Goal: Information Seeking & Learning: Learn about a topic

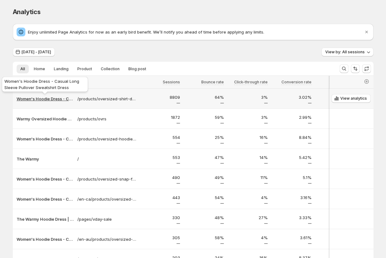
click at [38, 100] on p "Women's Hoodie Dress - Casual Long Sleeve Pullover Sweatshirt Dress" at bounding box center [45, 99] width 57 height 6
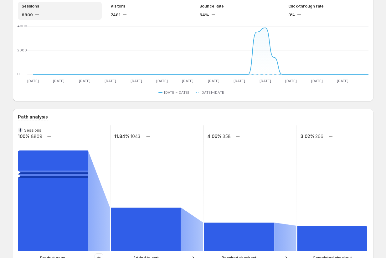
scroll to position [37, 0]
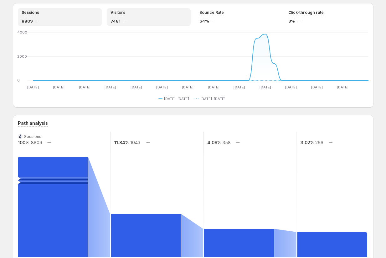
click at [127, 12] on div "Visitors" at bounding box center [149, 12] width 76 height 5
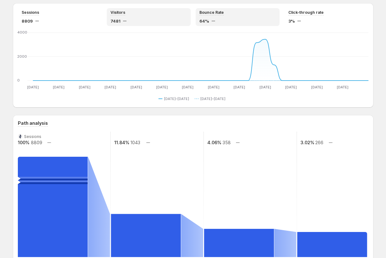
click at [213, 9] on div "Bounce Rate 64%" at bounding box center [238, 17] width 84 height 18
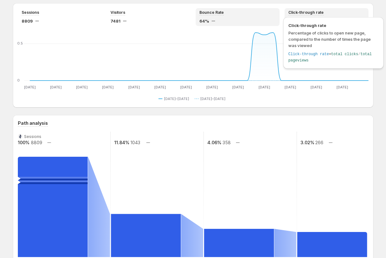
click at [317, 12] on span "Click-through rate" at bounding box center [305, 12] width 35 height 5
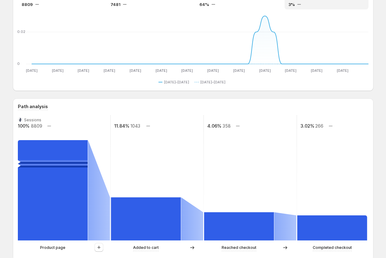
scroll to position [55, 0]
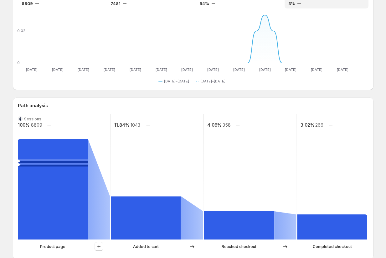
click at [123, 125] on text "11.84%" at bounding box center [121, 124] width 15 height 5
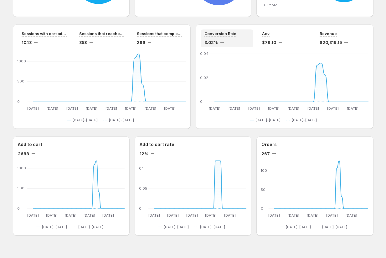
scroll to position [507, 0]
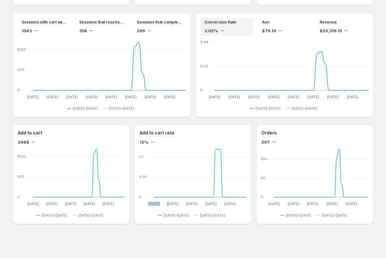
drag, startPoint x: 170, startPoint y: 192, endPoint x: 165, endPoint y: 137, distance: 54.4
click at [165, 138] on div "Add to cart rate 12% [DATE] [DATE] [DATE] [DATE] [DATE] [DATE] [DATE] [DATE] [D…" at bounding box center [193, 174] width 107 height 89
click at [188, 136] on div "Add to cart rate 12%" at bounding box center [193, 137] width 107 height 15
drag, startPoint x: 230, startPoint y: 133, endPoint x: 203, endPoint y: 133, distance: 26.6
click at [203, 133] on div "Add to cart rate" at bounding box center [193, 133] width 107 height 7
